Goal: Task Accomplishment & Management: Manage account settings

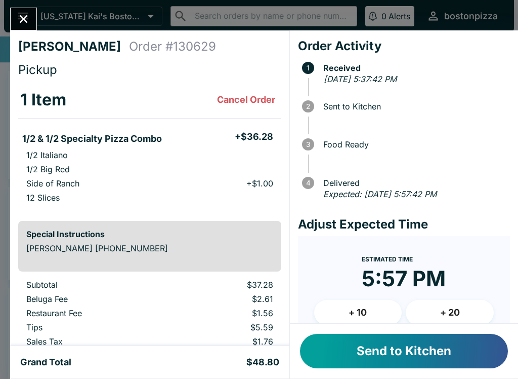
click at [402, 348] on button "Send to Kitchen" at bounding box center [404, 351] width 208 height 34
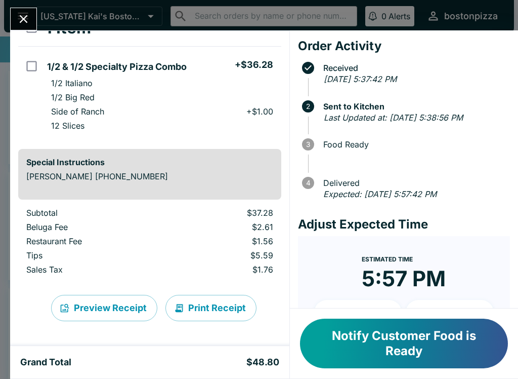
scroll to position [72, 0]
click at [33, 17] on button "Close" at bounding box center [24, 19] width 26 height 22
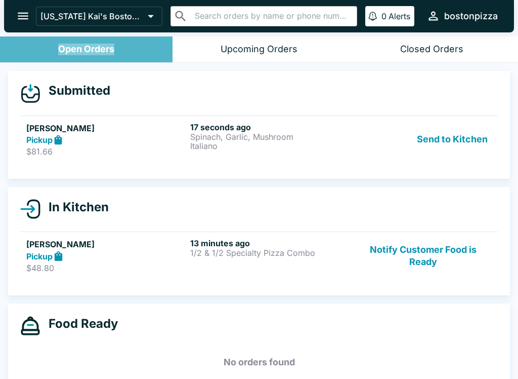
click at [112, 137] on div "Pickup" at bounding box center [106, 140] width 160 height 12
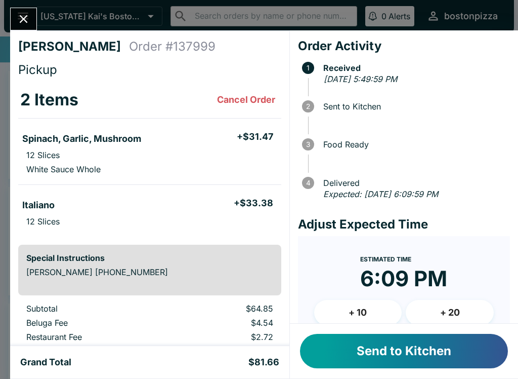
click at [333, 355] on button "Send to Kitchen" at bounding box center [404, 351] width 208 height 34
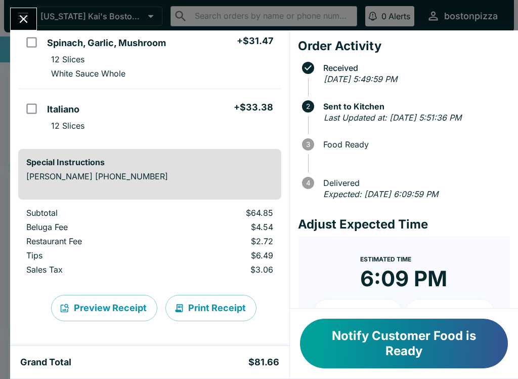
scroll to position [96, 0]
click at [26, 11] on button "Close" at bounding box center [24, 19] width 26 height 22
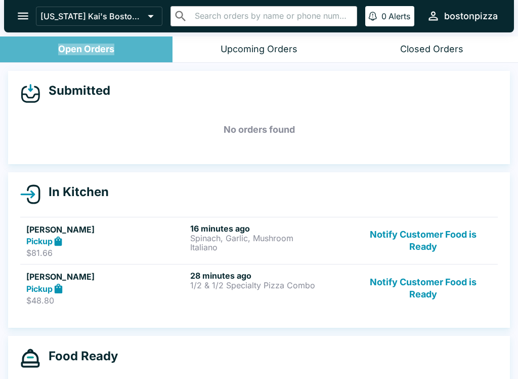
click at [421, 294] on button "Notify Customer Food is Ready" at bounding box center [423, 287] width 137 height 35
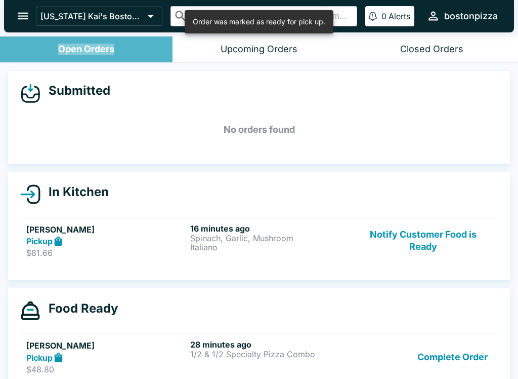
click at [199, 349] on p "1/2 & 1/2 Specialty Pizza Combo" at bounding box center [270, 353] width 160 height 9
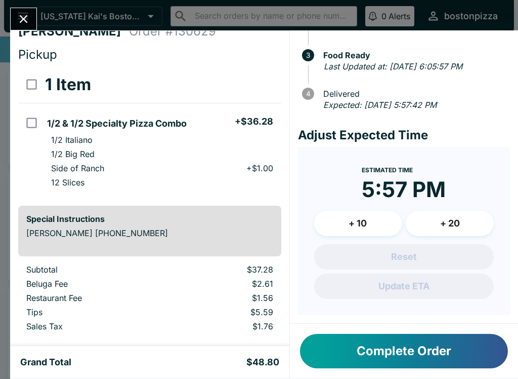
scroll to position [98, 0]
click at [27, 20] on icon "Close" at bounding box center [24, 19] width 14 height 14
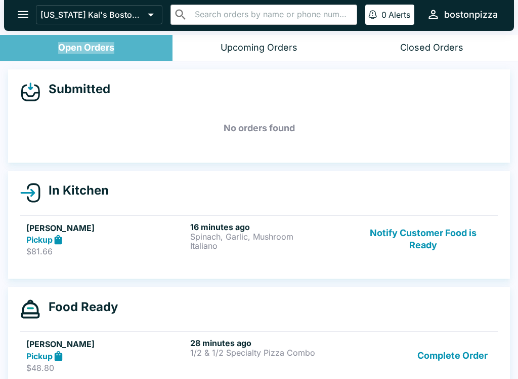
click at [412, 222] on button "Notify Customer Food is Ready" at bounding box center [423, 239] width 137 height 35
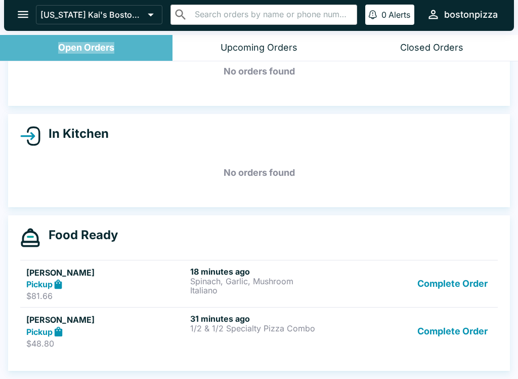
scroll to position [58, 0]
click at [445, 275] on button "Complete Order" at bounding box center [453, 283] width 78 height 35
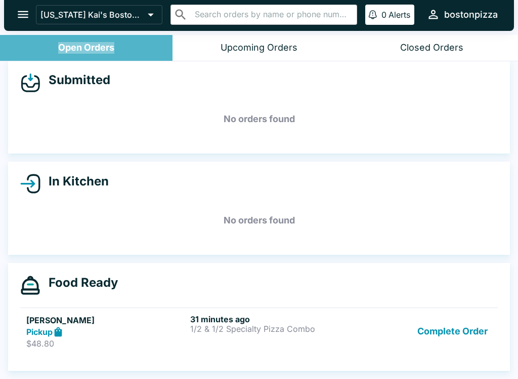
click at [443, 337] on div "Submitted No orders found In Kitchen No orders found Food Ready [PERSON_NAME] P…" at bounding box center [259, 220] width 518 height 318
click at [437, 323] on div "Submitted No orders found In Kitchen No orders found Food Ready [PERSON_NAME] P…" at bounding box center [259, 220] width 518 height 318
click at [447, 336] on div "Submitted No orders found In Kitchen No orders found Food Ready [PERSON_NAME] P…" at bounding box center [259, 220] width 518 height 318
click at [433, 334] on div "Submitted No orders found In Kitchen No orders found Food Ready [PERSON_NAME] P…" at bounding box center [259, 220] width 518 height 318
click at [435, 319] on div "Food Ready [PERSON_NAME] Pickup $48.80 31 minutes ago 1/2 & 1/2 Specialty Pizza…" at bounding box center [259, 317] width 502 height 108
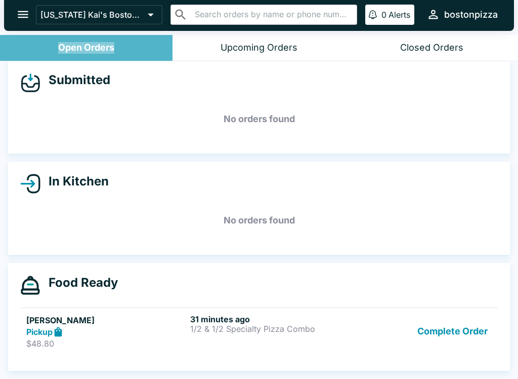
click at [434, 334] on div "Submitted No orders found In Kitchen No orders found Food Ready [PERSON_NAME] P…" at bounding box center [259, 220] width 518 height 318
click at [453, 331] on div "Submitted No orders found In Kitchen No orders found Food Ready [PERSON_NAME] P…" at bounding box center [259, 220] width 518 height 318
click at [452, 331] on div "Submitted No orders found In Kitchen No orders found Food Ready [PERSON_NAME] P…" at bounding box center [259, 220] width 518 height 318
click at [438, 326] on div "Submitted No orders found In Kitchen No orders found Food Ready [PERSON_NAME] P…" at bounding box center [259, 220] width 518 height 318
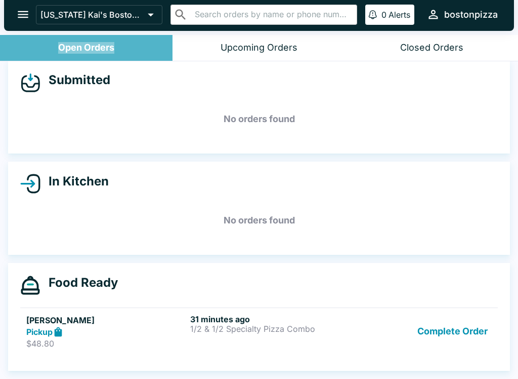
click at [443, 327] on button "Complete Order" at bounding box center [453, 331] width 78 height 35
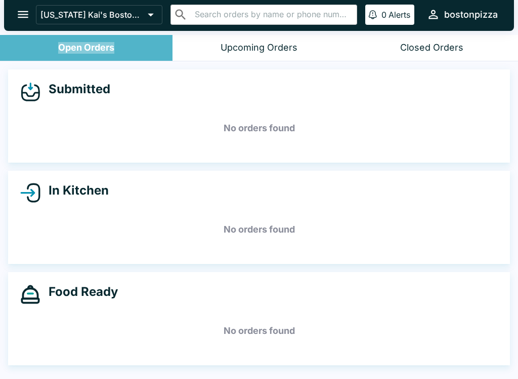
scroll to position [0, 0]
click at [442, 326] on h5 "No orders found" at bounding box center [259, 330] width 478 height 36
